Goal: Task Accomplishment & Management: Use online tool/utility

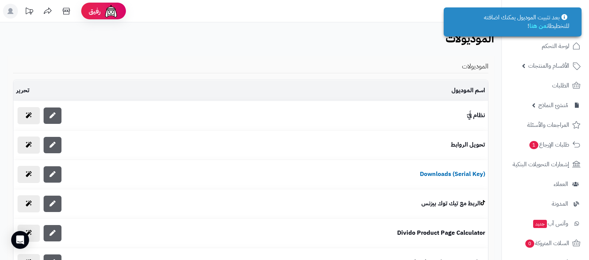
click at [571, 85] on icon at bounding box center [575, 85] width 9 height 9
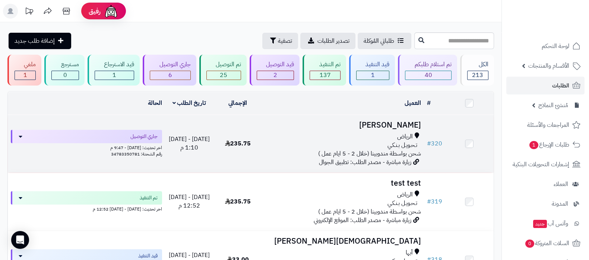
click at [403, 126] on h3 "[PERSON_NAME]" at bounding box center [343, 125] width 156 height 9
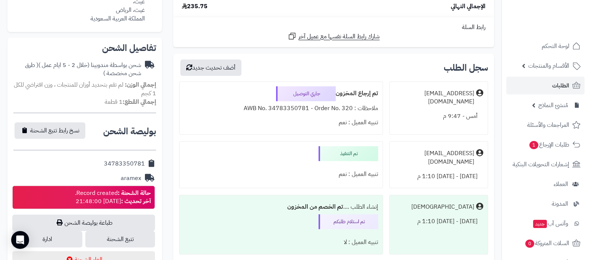
scroll to position [233, 0]
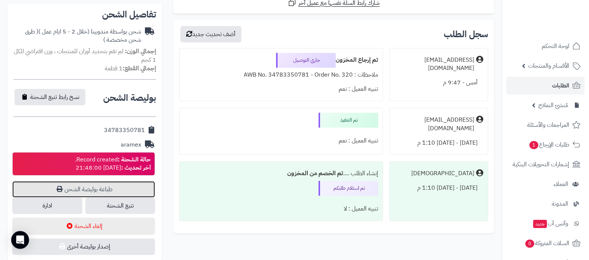
click at [103, 188] on link "طباعة بوليصة الشحن" at bounding box center [83, 189] width 143 height 16
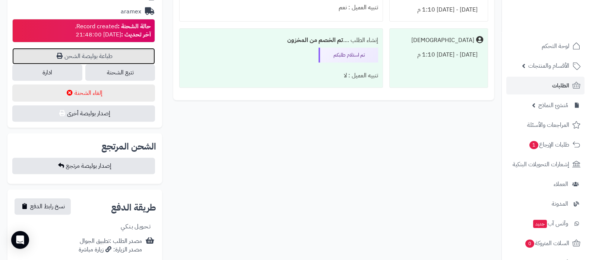
scroll to position [325, 0]
